Goal: Task Accomplishment & Management: Complete application form

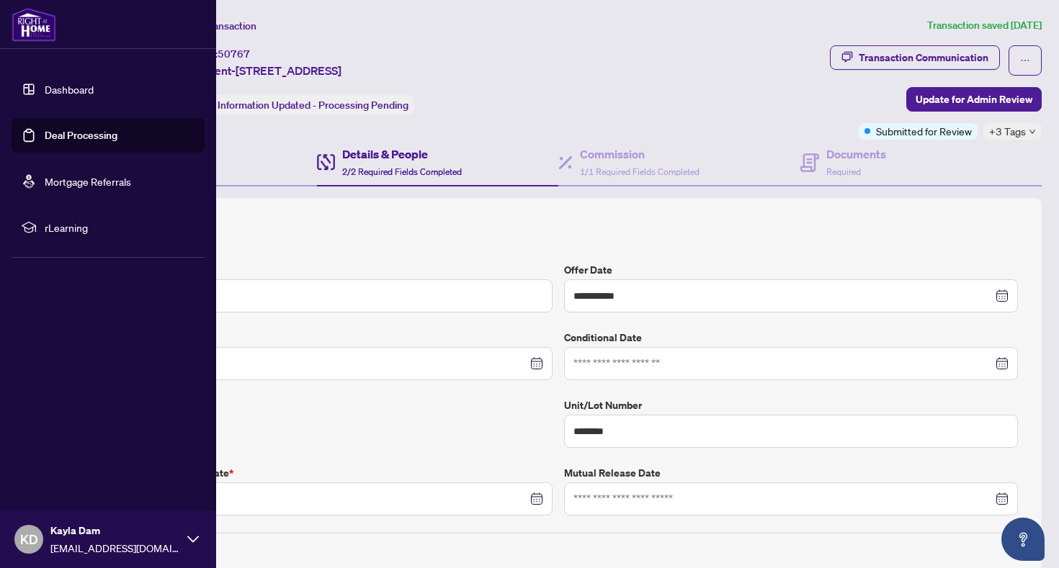
click at [49, 83] on link "Dashboard" at bounding box center [69, 89] width 49 height 13
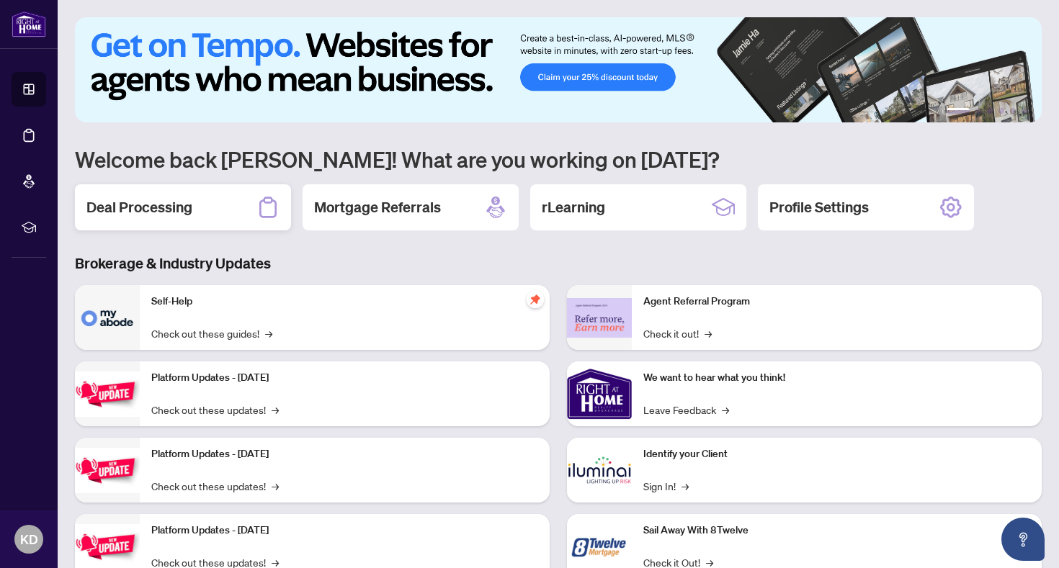
click at [148, 228] on div "Deal Processing" at bounding box center [183, 207] width 216 height 46
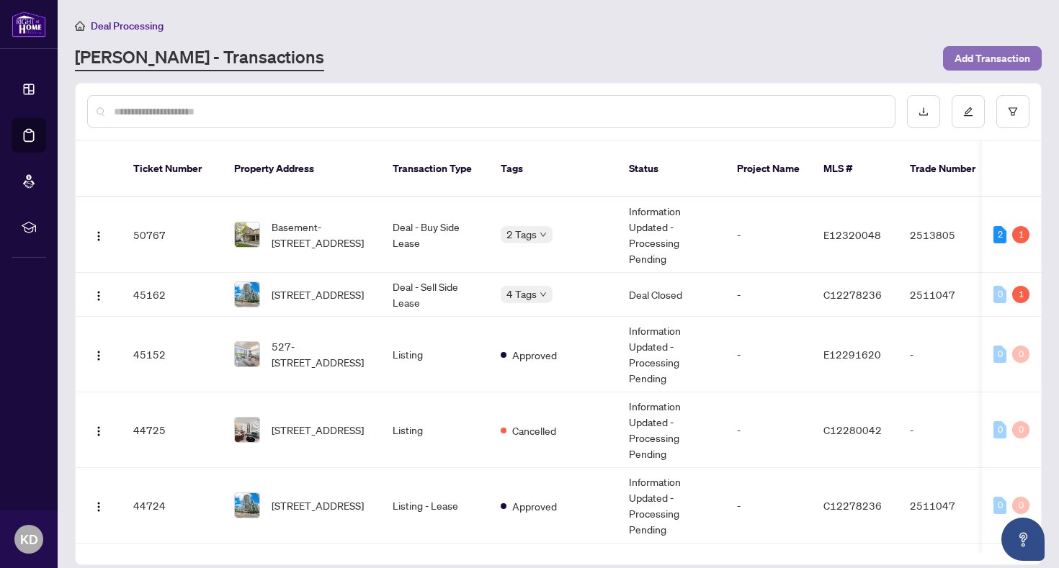
click at [991, 55] on span "Add Transaction" at bounding box center [992, 58] width 76 height 23
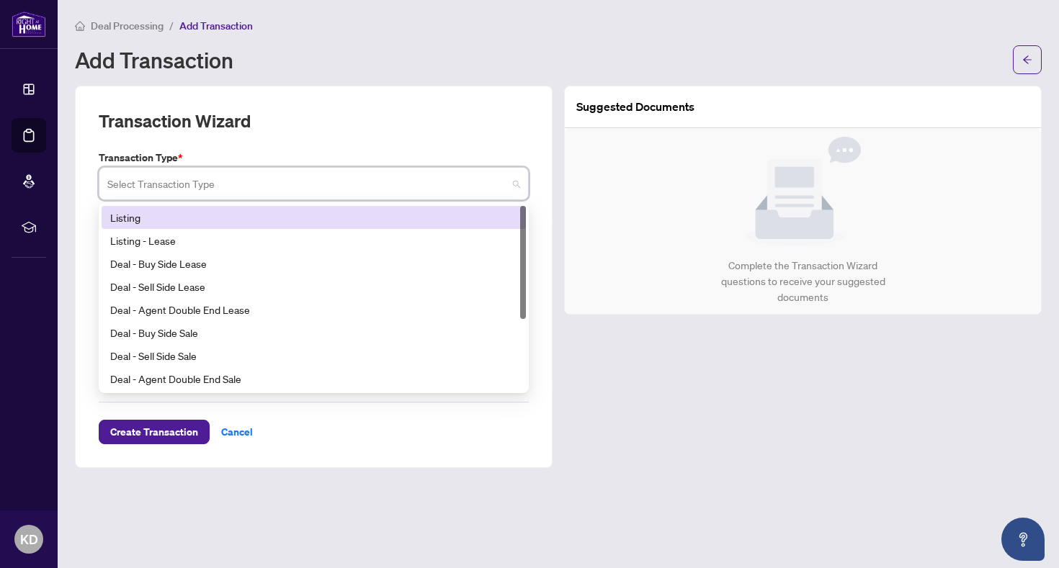
click at [445, 188] on input "search" at bounding box center [307, 186] width 400 height 32
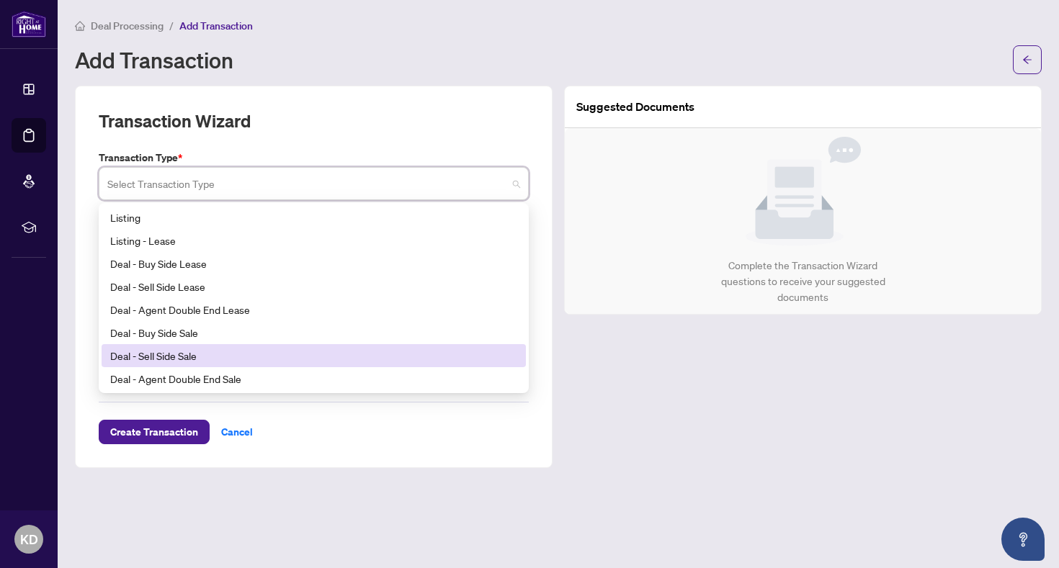
click at [241, 353] on div "Deal - Sell Side Sale" at bounding box center [313, 356] width 407 height 16
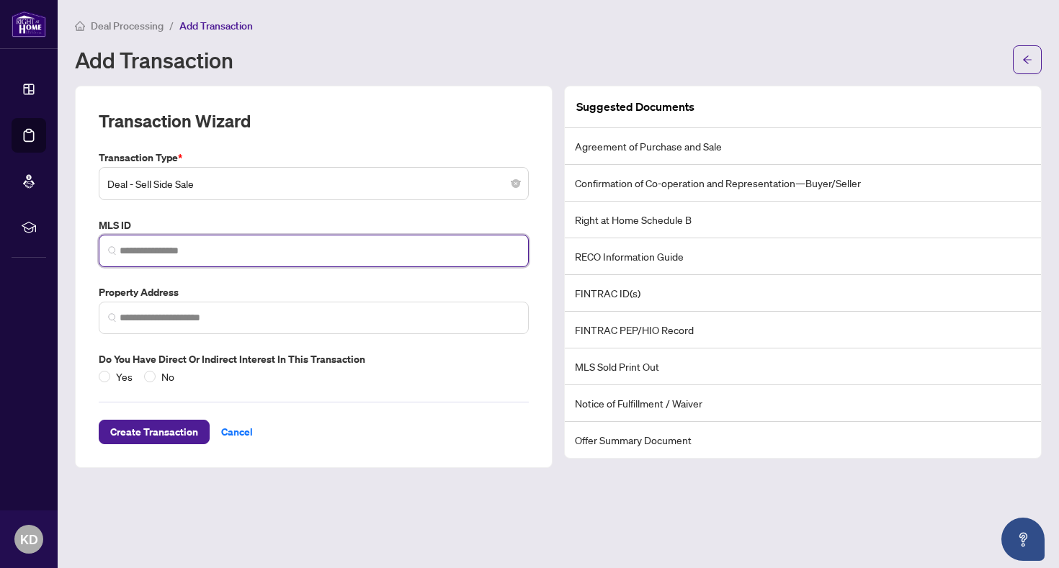
click at [208, 258] on input "search" at bounding box center [320, 250] width 400 height 15
